Goal: Transaction & Acquisition: Purchase product/service

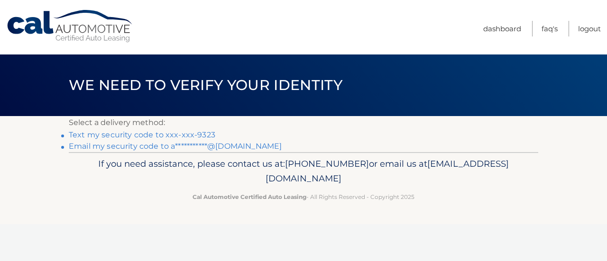
click at [140, 136] on link "Text my security code to xxx-xxx-9323" at bounding box center [142, 134] width 147 height 9
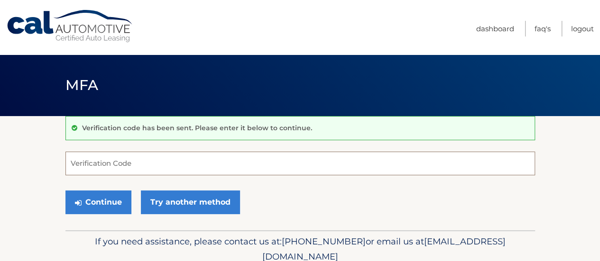
click at [142, 164] on input "Verification Code" at bounding box center [300, 164] width 470 height 24
type input "436764"
click at [65, 191] on button "Continue" at bounding box center [98, 203] width 66 height 24
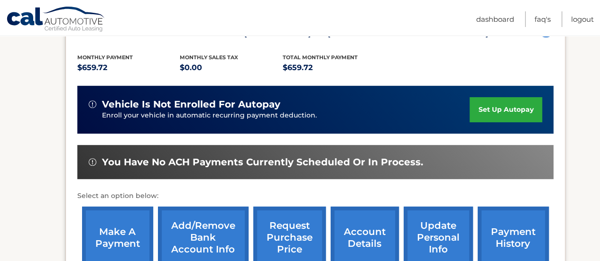
scroll to position [190, 0]
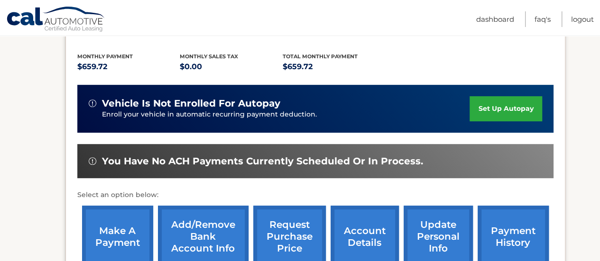
click at [121, 233] on link "make a payment" at bounding box center [117, 237] width 71 height 62
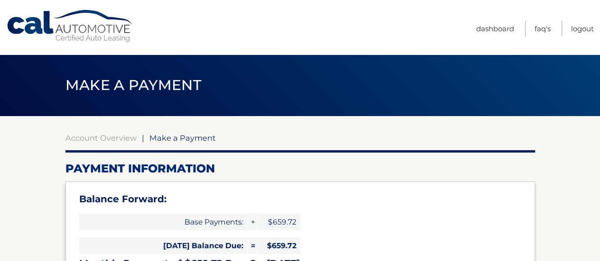
select select "NTk0NzA3MTctMGUxYy00NWI1LWE0Y2UtZTVmZWM2NjYyMTdi"
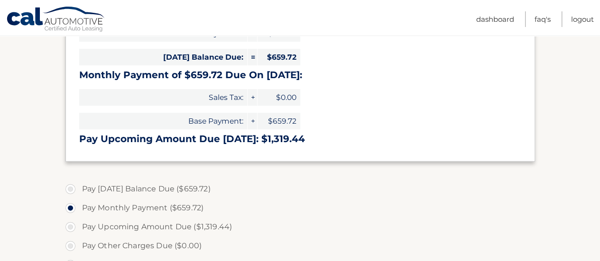
scroll to position [190, 0]
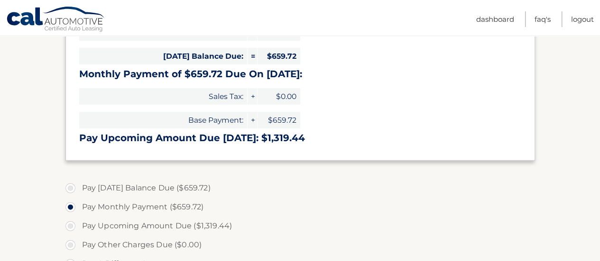
click at [73, 186] on label "Pay [DATE] Balance Due ($659.72)" at bounding box center [300, 188] width 470 height 19
click at [71, 187] on label "Pay [DATE] Balance Due ($659.72)" at bounding box center [300, 188] width 470 height 19
click at [71, 187] on input "Pay [DATE] Balance Due ($659.72)" at bounding box center [73, 186] width 9 height 15
radio input "true"
click at [57, 190] on section "Account Overview | Make a Payment Payment Information Balance Forward: Base Pay…" at bounding box center [300, 191] width 600 height 530
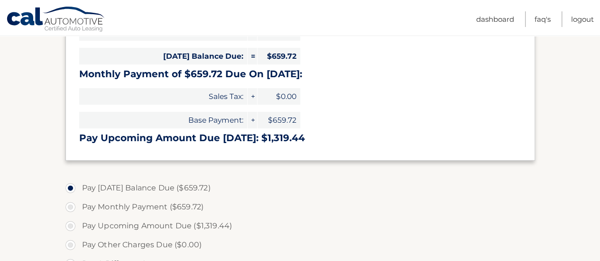
click at [71, 205] on label "Pay Monthly Payment ($659.72)" at bounding box center [300, 207] width 470 height 19
click at [71, 205] on input "Pay Monthly Payment ($659.72)" at bounding box center [73, 205] width 9 height 15
radio input "true"
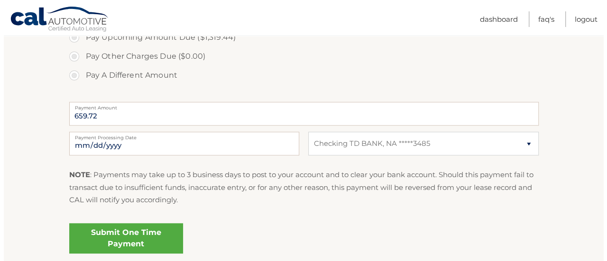
scroll to position [379, 0]
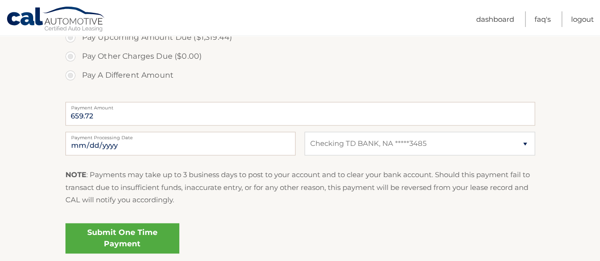
click at [127, 229] on link "Submit One Time Payment" at bounding box center [122, 238] width 114 height 30
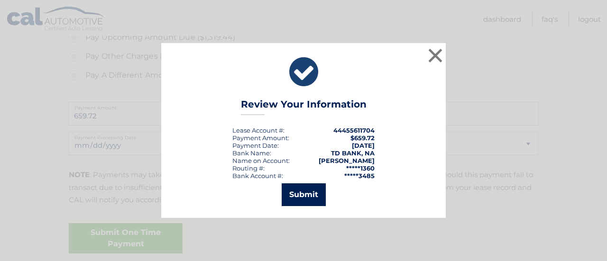
click at [321, 189] on button "Submit" at bounding box center [304, 195] width 44 height 23
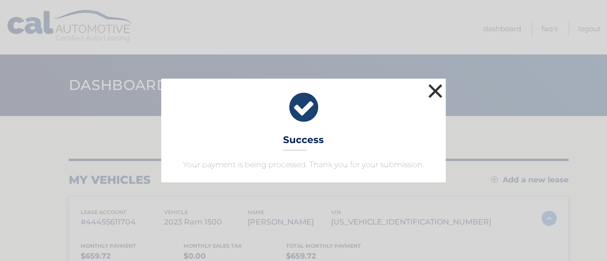
click at [437, 92] on button "×" at bounding box center [435, 91] width 19 height 19
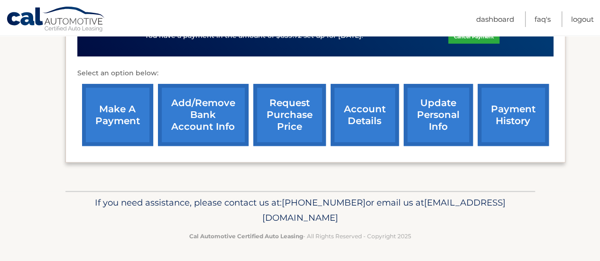
scroll to position [331, 0]
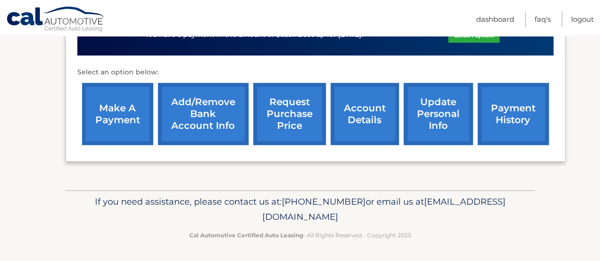
click at [126, 108] on link "make a payment" at bounding box center [117, 114] width 71 height 62
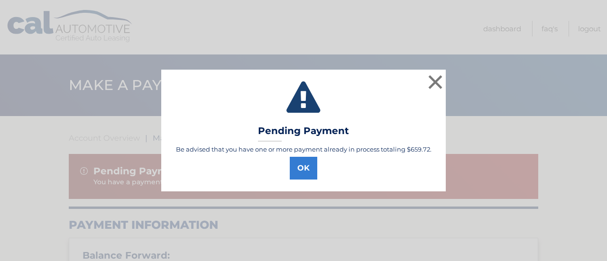
select select "NTk0NzA3MTctMGUxYy00NWI1LWE0Y2UtZTVmZWM2NjYyMTdi"
click at [304, 167] on button "OK" at bounding box center [304, 168] width 28 height 23
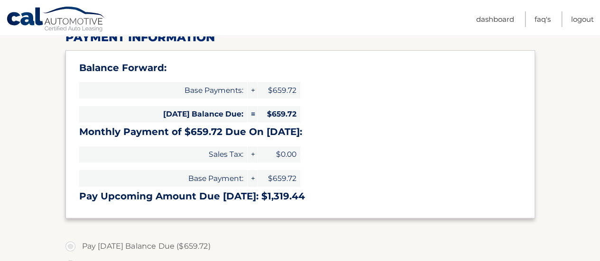
scroll to position [189, 0]
